Goal: Transaction & Acquisition: Subscribe to service/newsletter

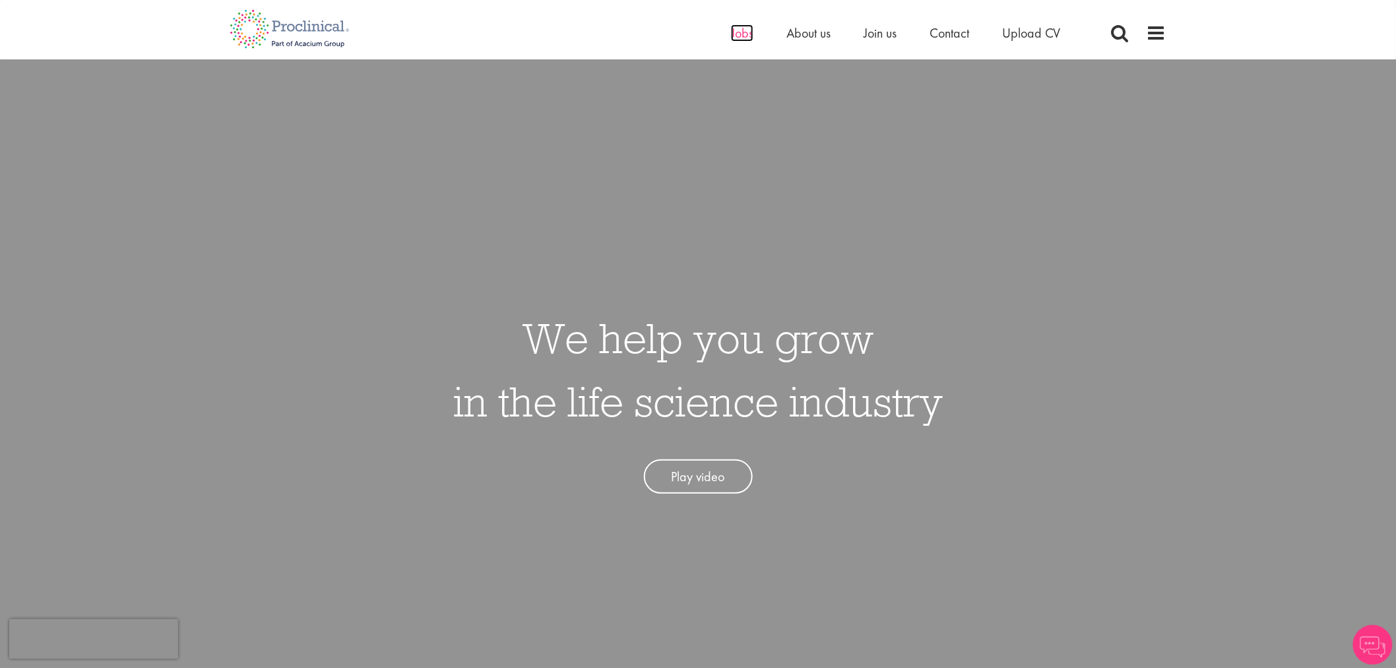
click at [734, 40] on span "Jobs" at bounding box center [742, 32] width 22 height 17
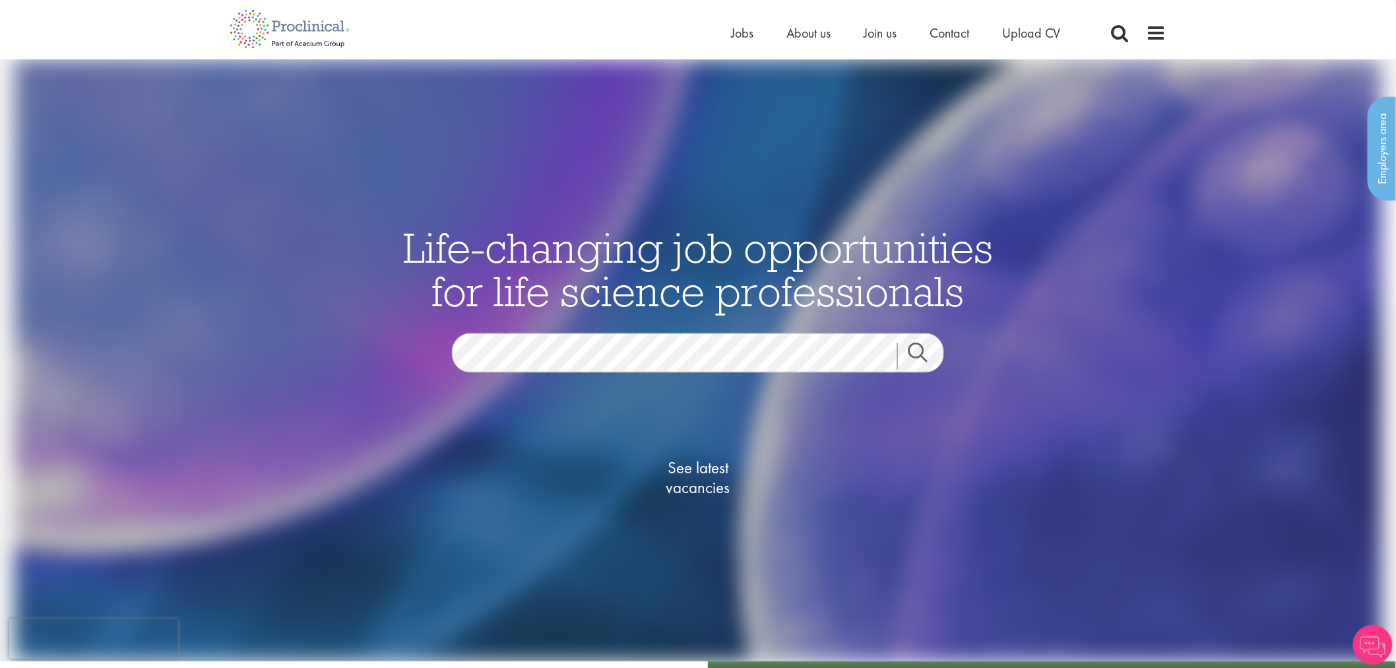
click at [650, 377] on div "See latest vacancies" at bounding box center [698, 463] width 640 height 183
click at [691, 477] on span "See latest vacancies" at bounding box center [698, 478] width 132 height 40
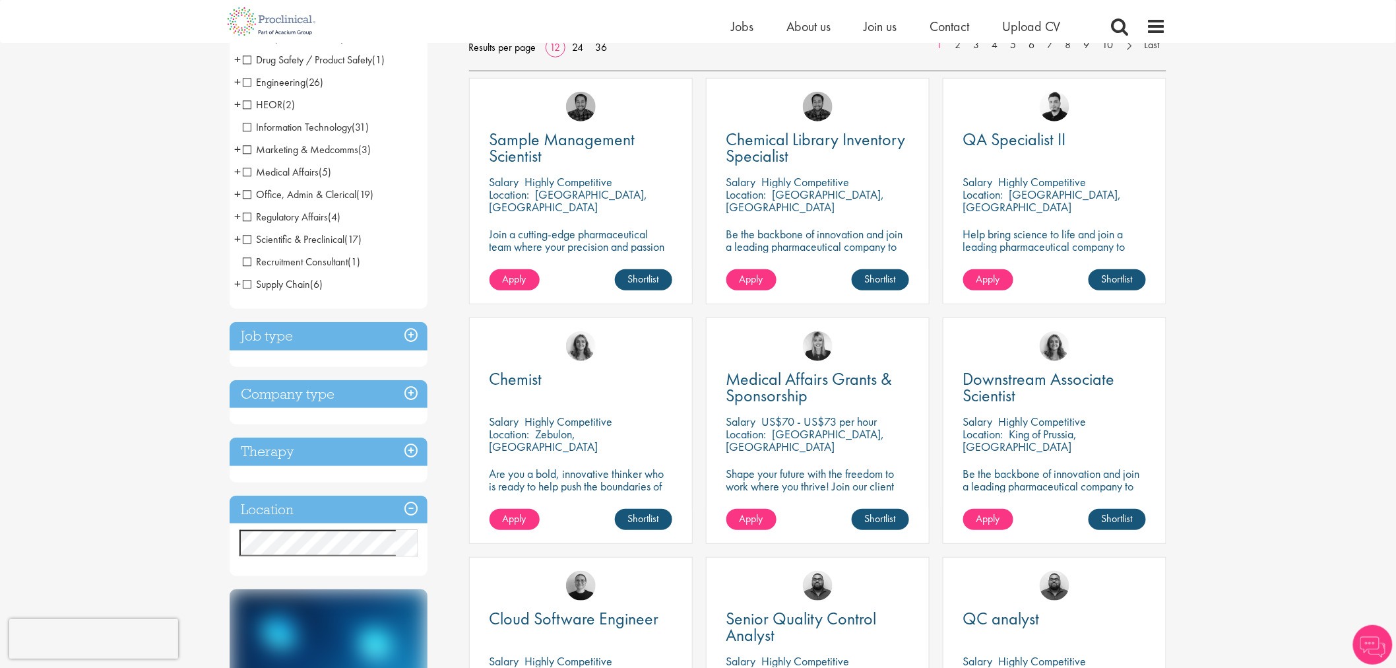
scroll to position [73, 0]
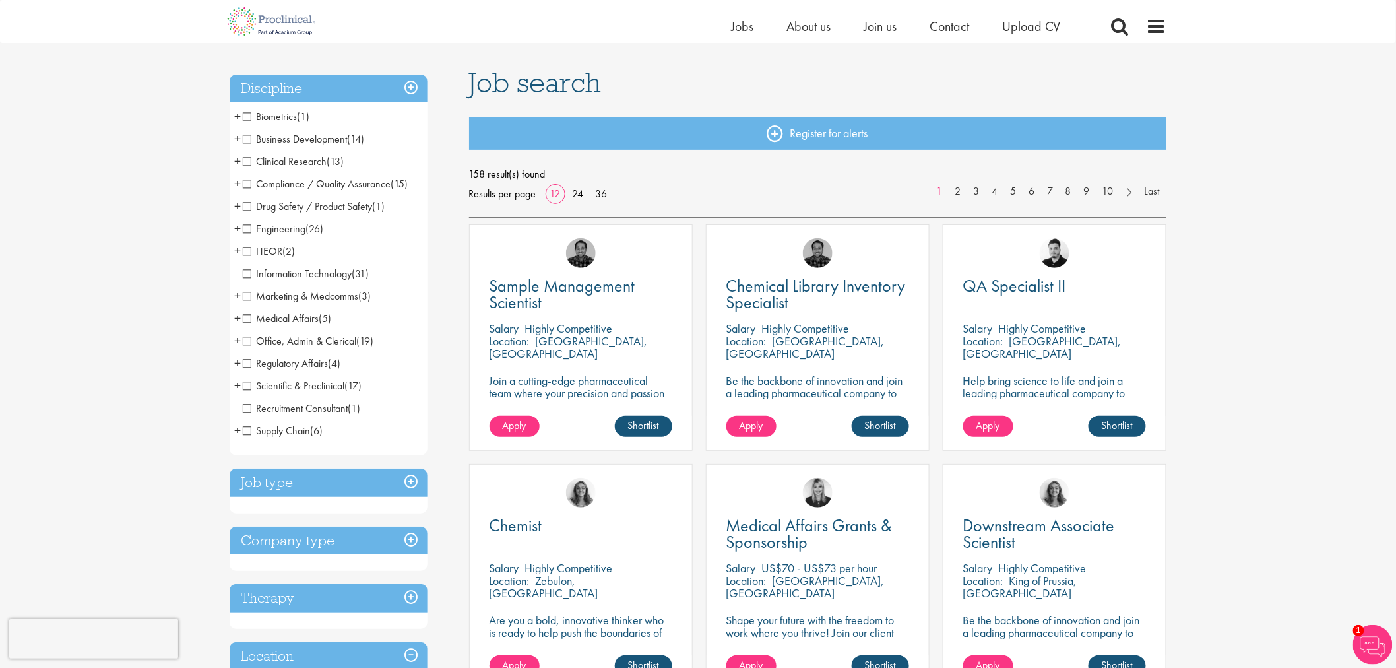
click at [411, 482] on h3 "Job type" at bounding box center [329, 482] width 198 height 28
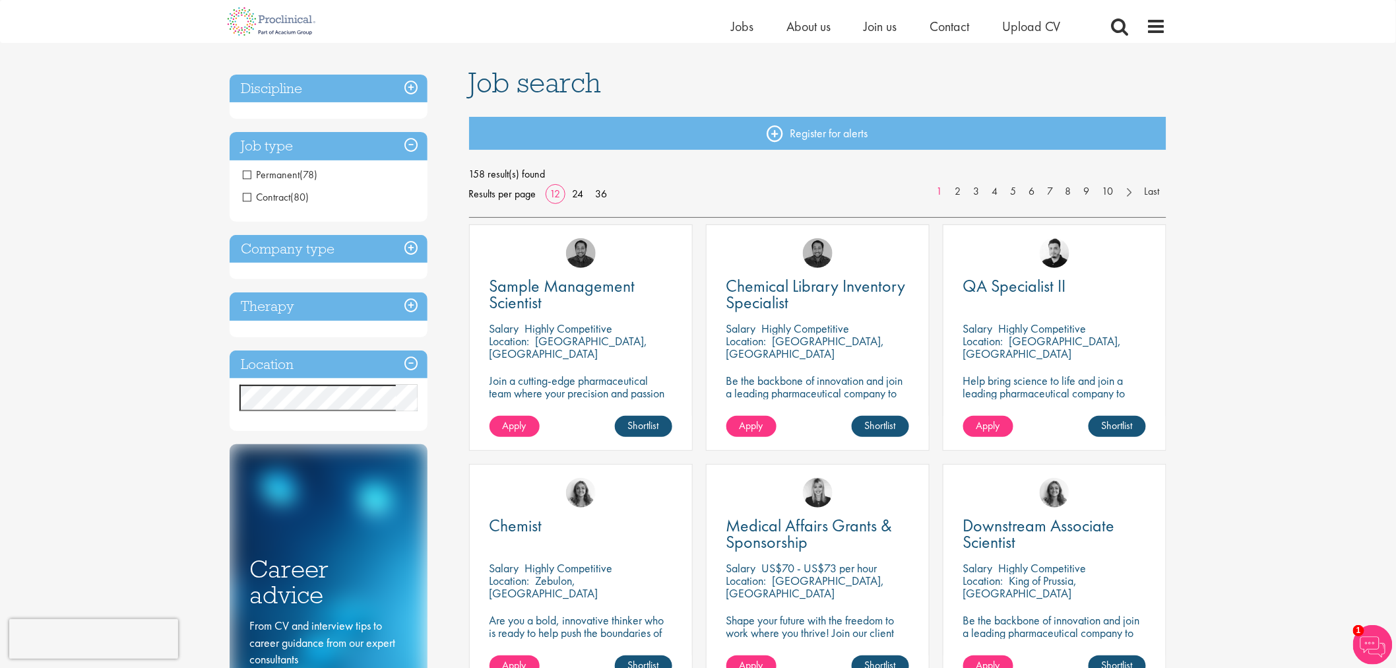
drag, startPoint x: 247, startPoint y: 193, endPoint x: 247, endPoint y: 183, distance: 9.9
click at [247, 194] on span "Contract" at bounding box center [266, 197] width 47 height 14
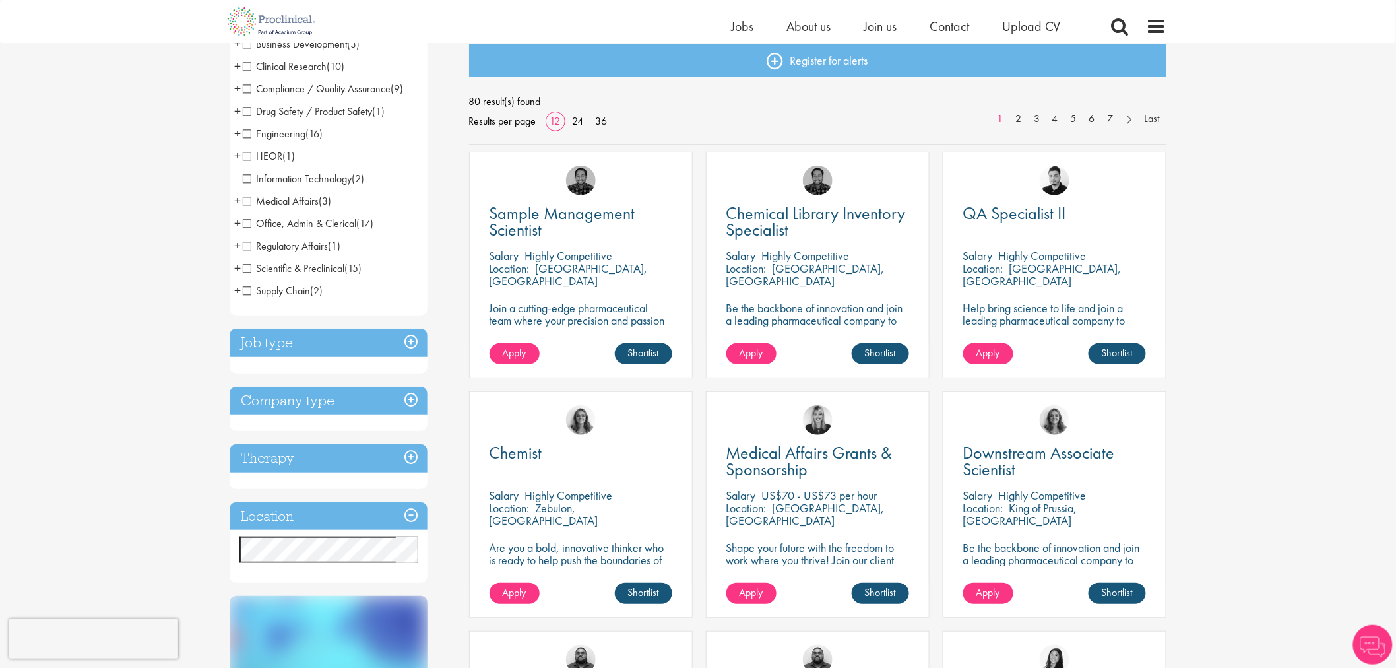
scroll to position [146, 0]
click at [413, 338] on h3 "Job type" at bounding box center [329, 342] width 198 height 28
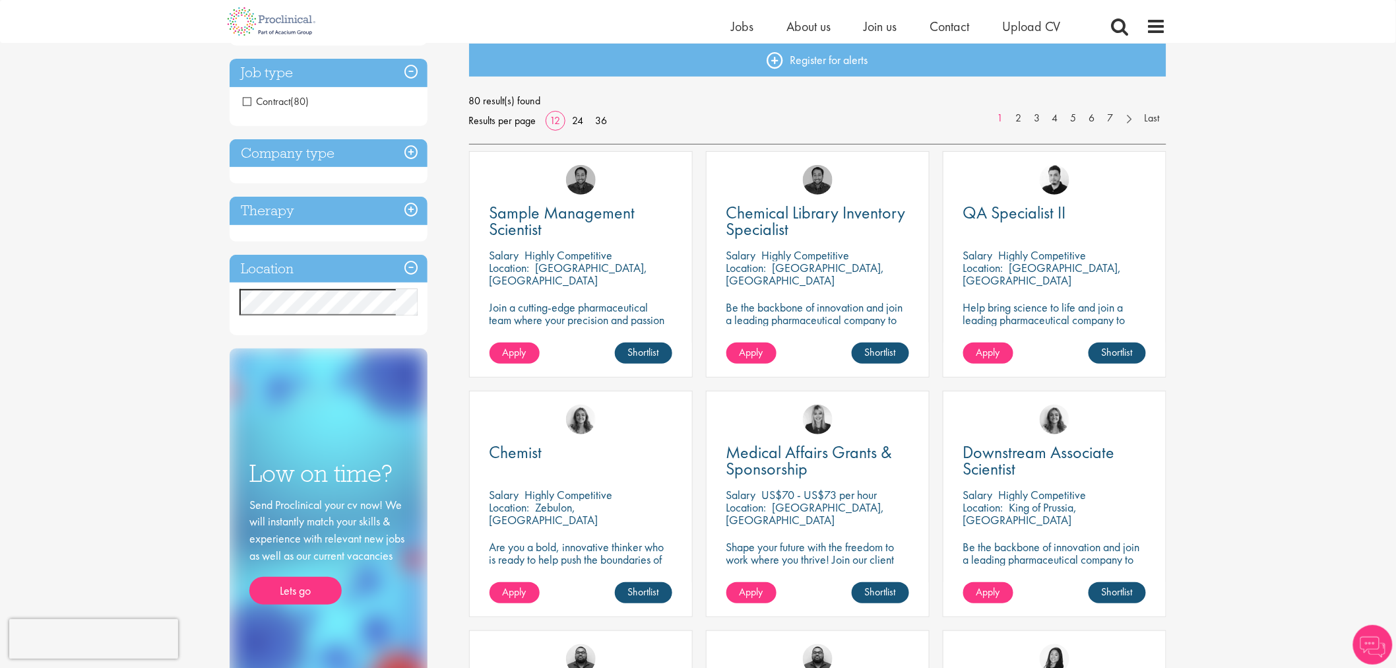
click at [408, 73] on h3 "Job type" at bounding box center [329, 73] width 198 height 28
click at [407, 73] on h3 "Job type" at bounding box center [329, 73] width 198 height 28
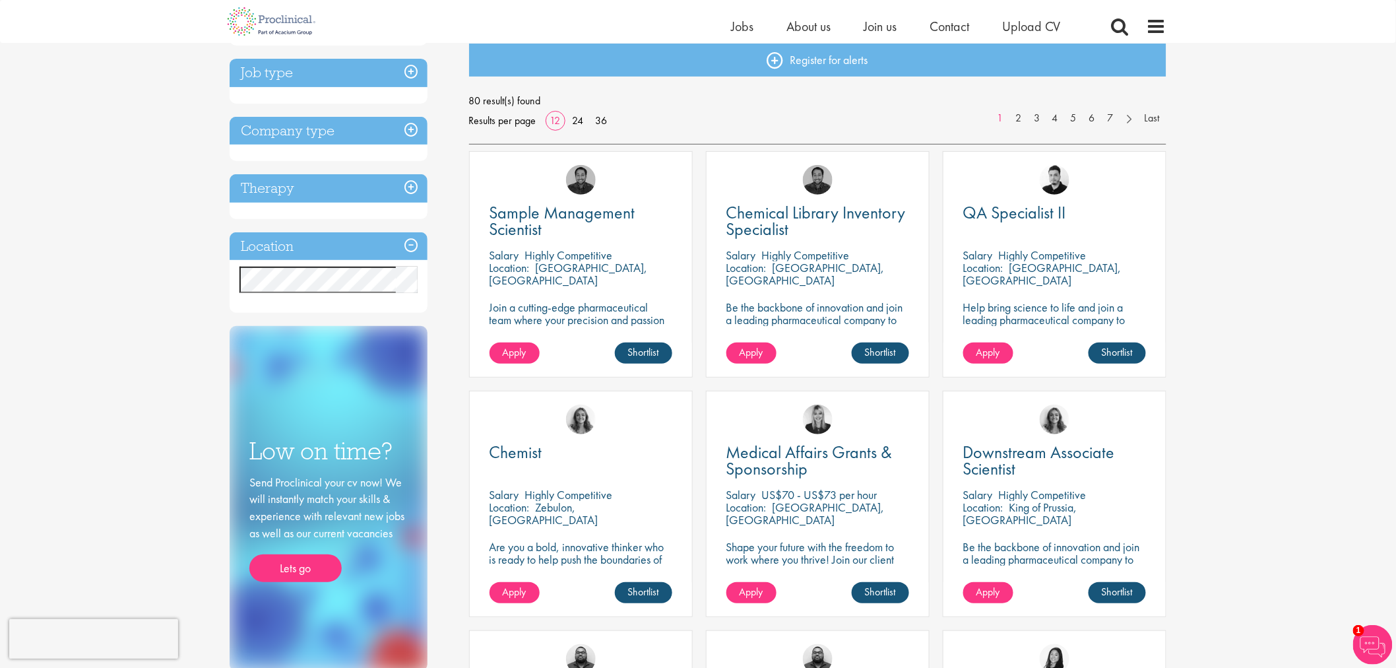
click at [407, 73] on h3 "Job type" at bounding box center [329, 73] width 198 height 28
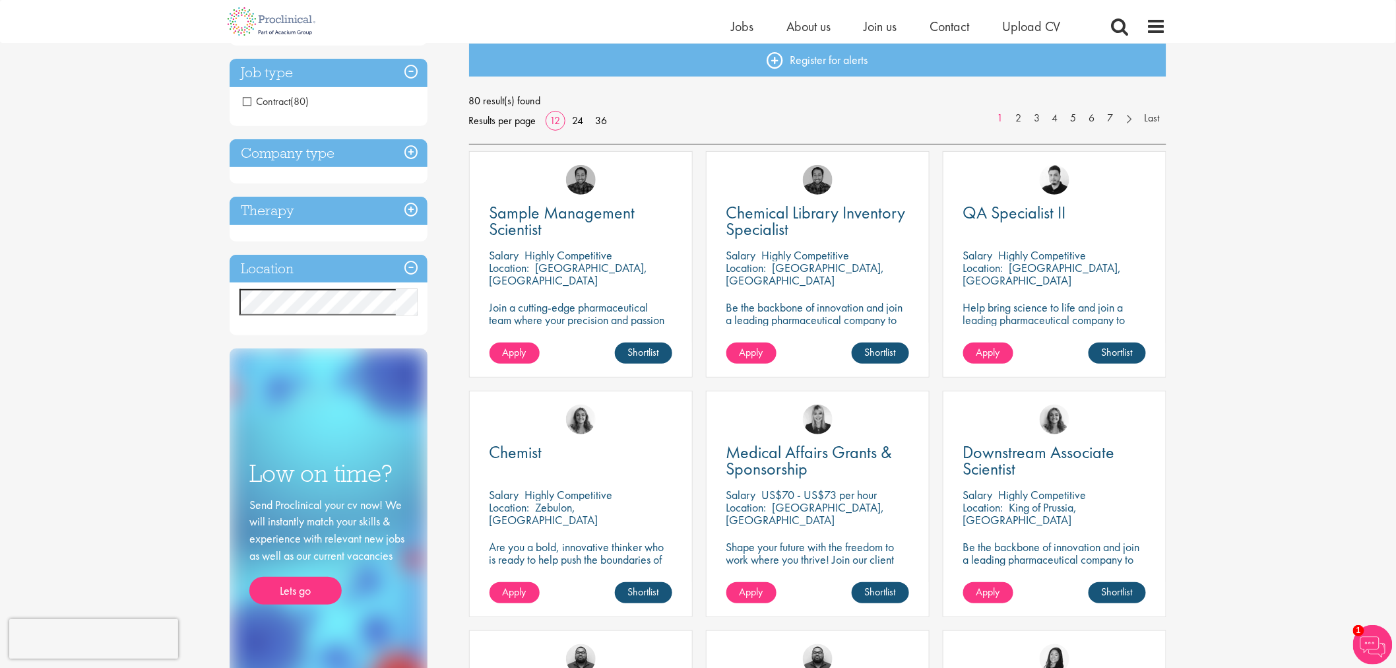
click at [244, 97] on span "Contract" at bounding box center [266, 101] width 47 height 14
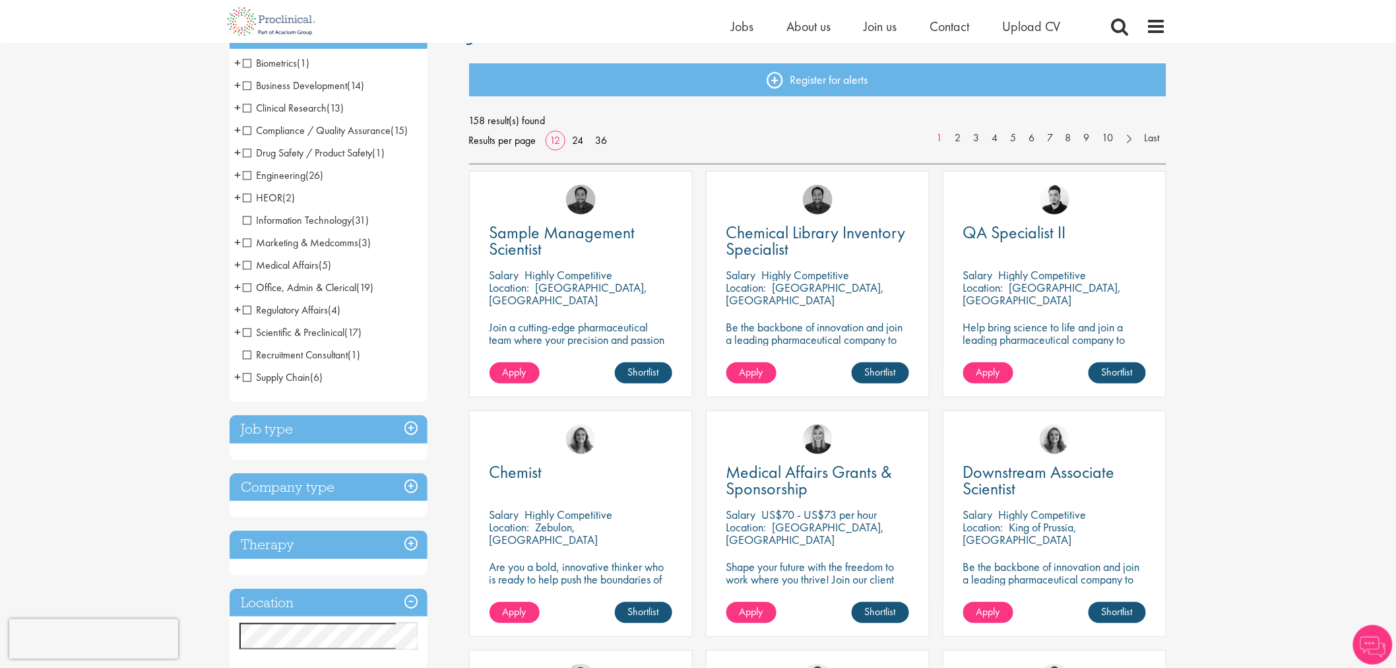
scroll to position [220, 0]
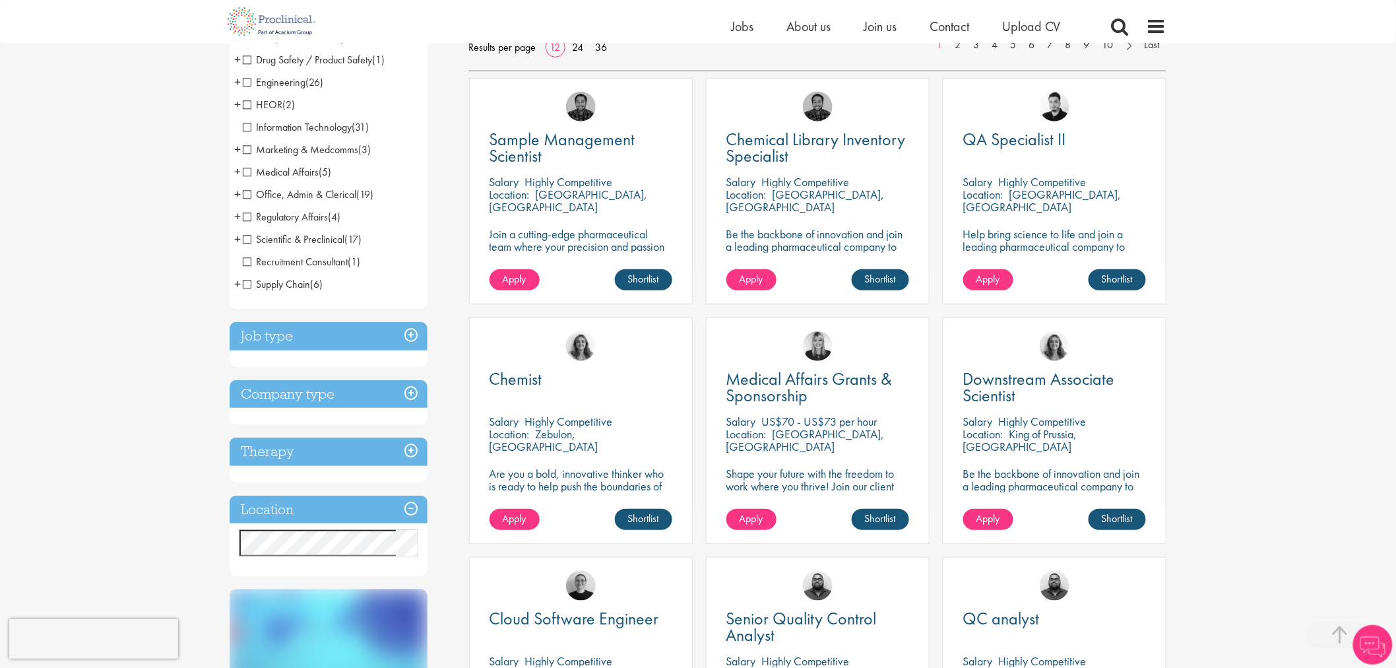
click at [419, 507] on h3 "Location" at bounding box center [329, 509] width 198 height 28
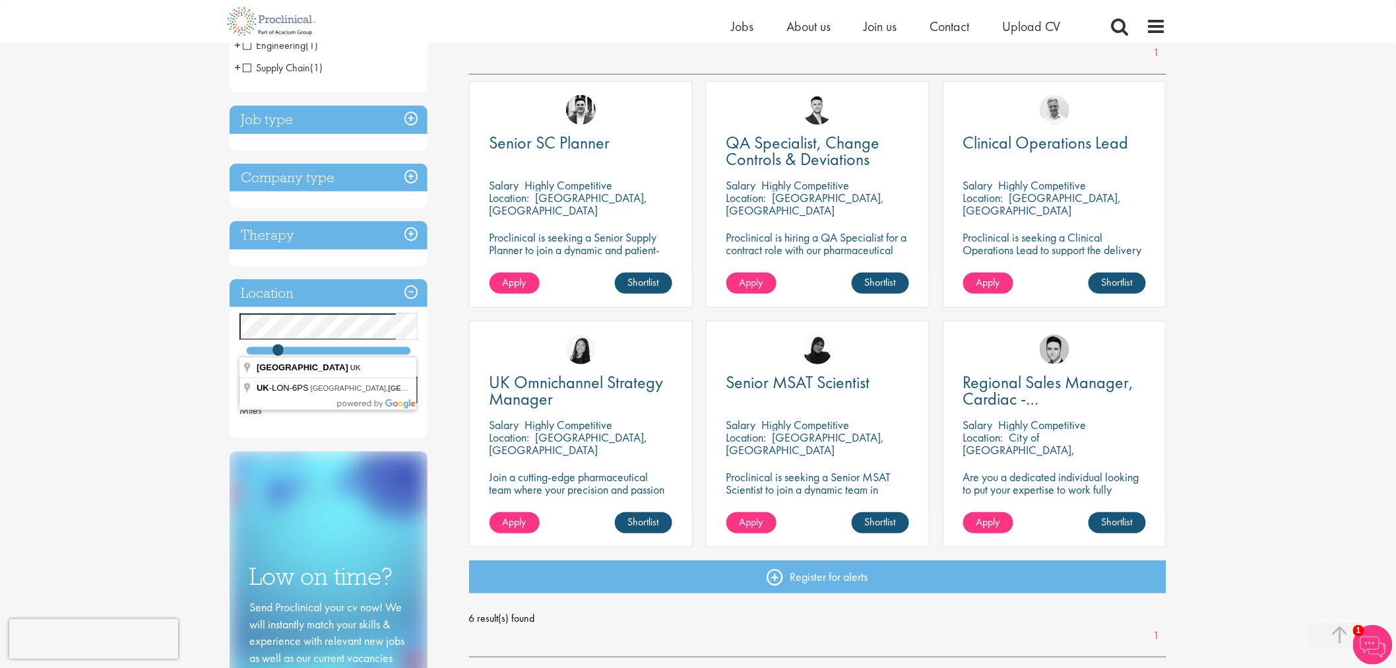
scroll to position [220, 0]
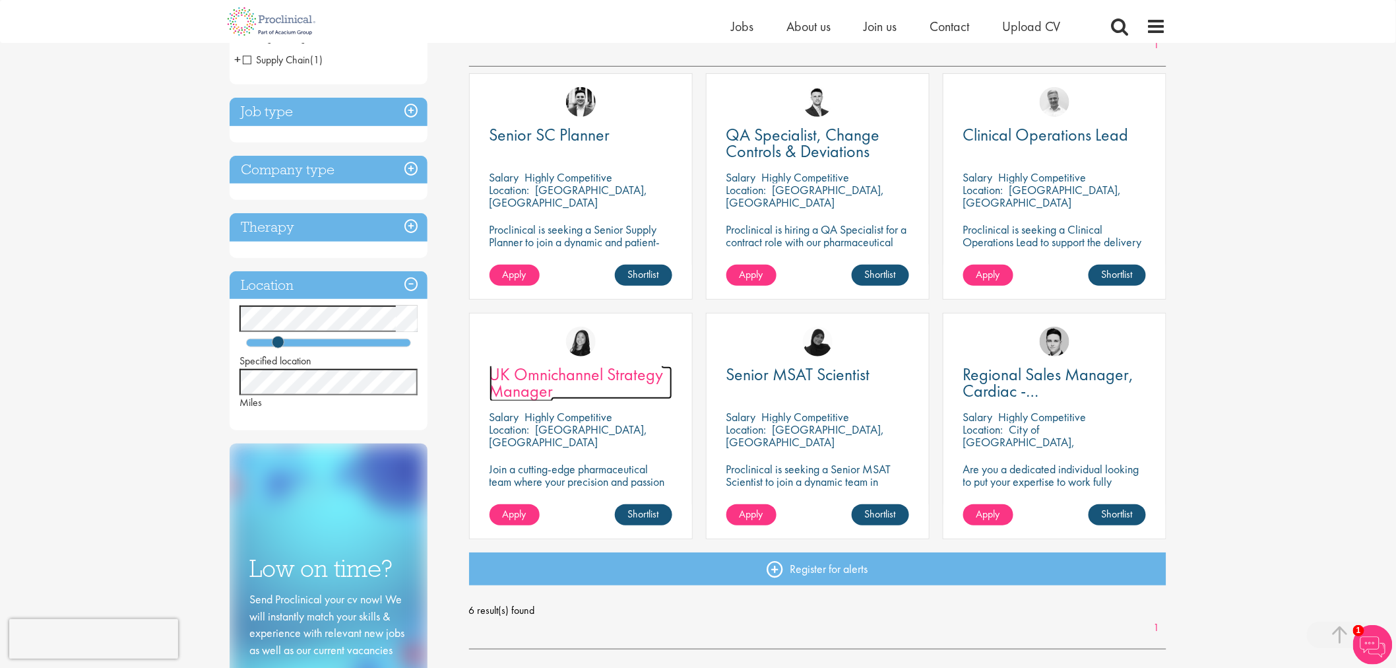
click at [620, 377] on span "UK Omnichannel Strategy Manager" at bounding box center [576, 382] width 174 height 39
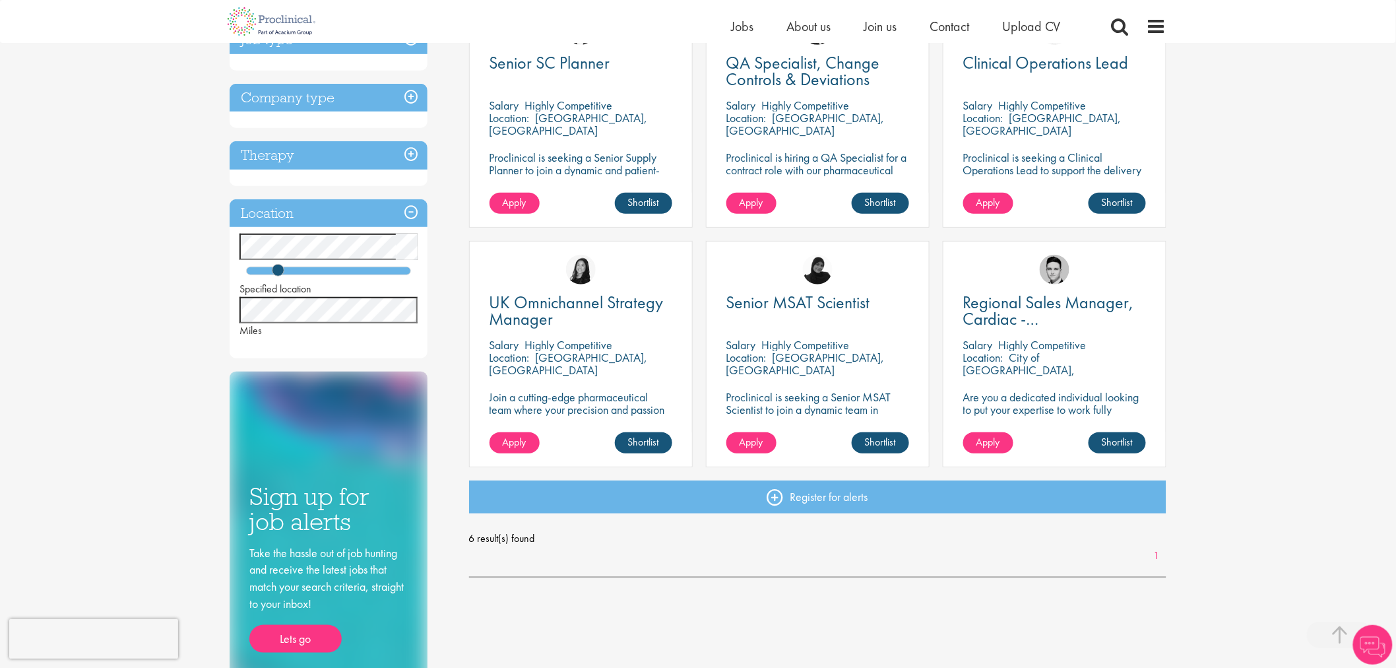
scroll to position [293, 0]
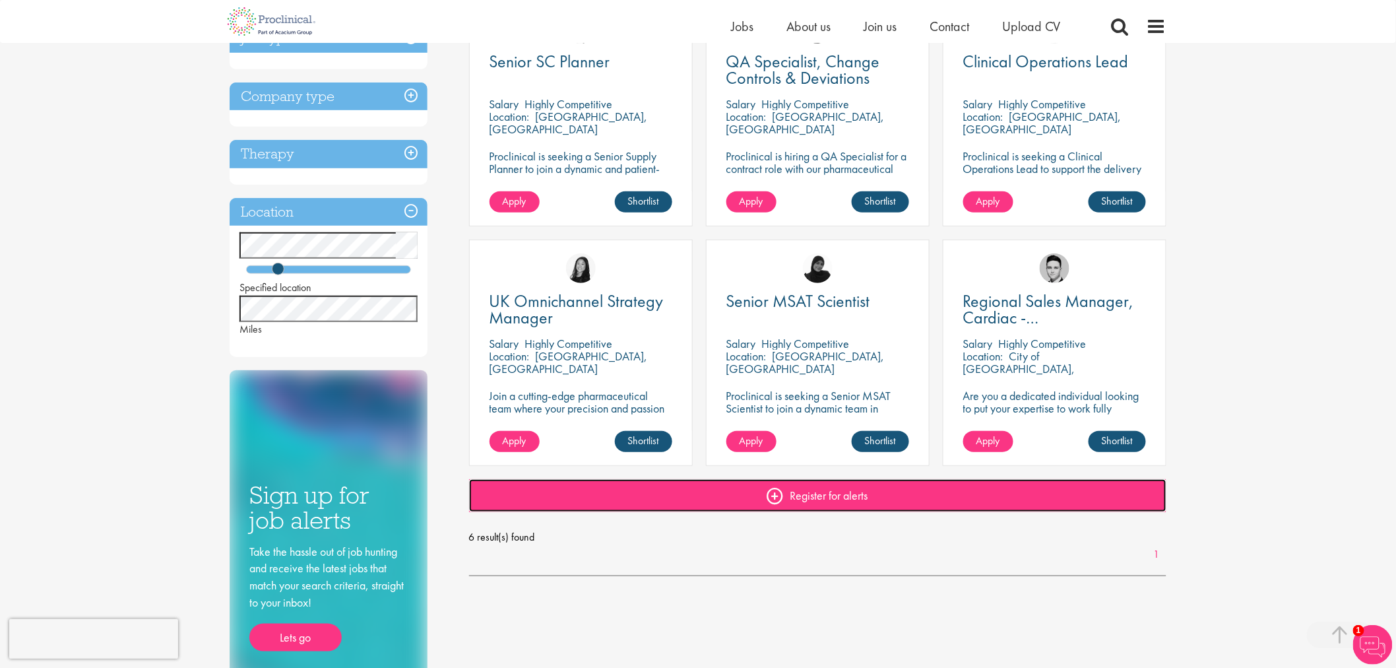
click at [851, 497] on link "Register for alerts" at bounding box center [818, 495] width 698 height 33
